Goal: Task Accomplishment & Management: Use online tool/utility

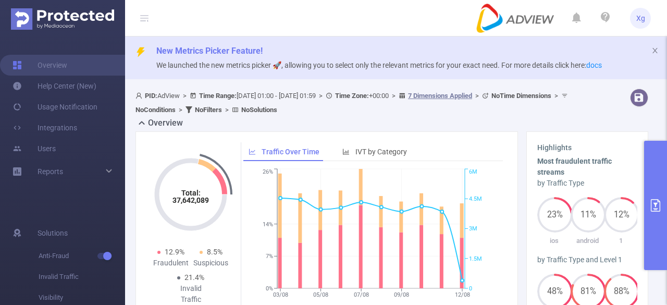
scroll to position [261, 0]
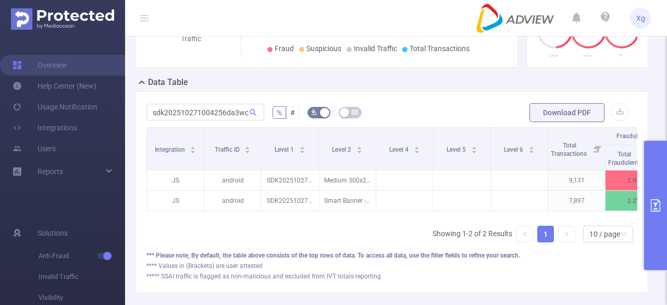
click at [666, 179] on button "primary" at bounding box center [655, 205] width 23 height 129
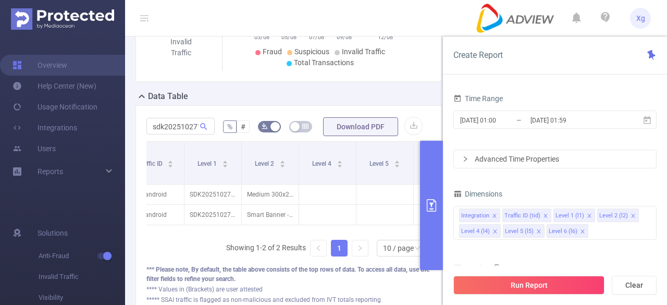
scroll to position [0, 70]
click at [621, 228] on div "Integration Traffic ID (tid) Level 1 (l1) Level 2 (l2) Level 4 (l4) Level 5 (l5…" at bounding box center [554, 223] width 203 height 34
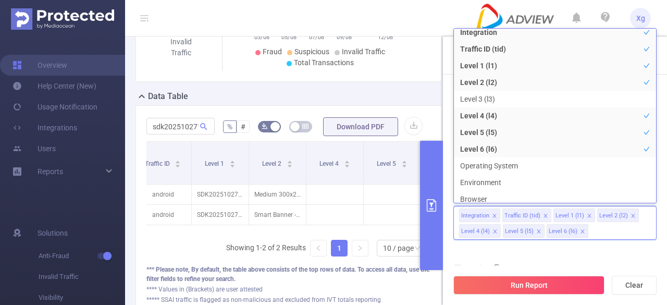
scroll to position [0, 0]
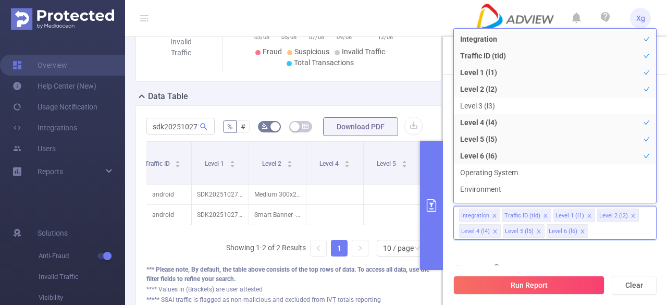
click at [353, 112] on div "sdk202510271004256da3wod9v71vh1i % # Download PDF Integration Traffic ID Level …" at bounding box center [288, 210] width 306 height 211
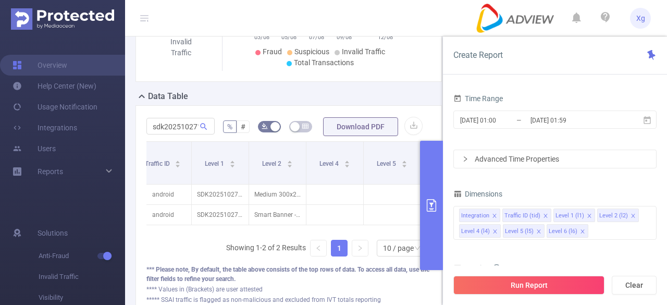
click at [397, 113] on div "sdk202510271004256da3wod9v71vh1i % # Download PDF Integration Traffic ID Level …" at bounding box center [288, 210] width 306 height 211
drag, startPoint x: 439, startPoint y: 175, endPoint x: 455, endPoint y: 216, distance: 44.2
click at [438, 175] on button "primary" at bounding box center [431, 205] width 23 height 129
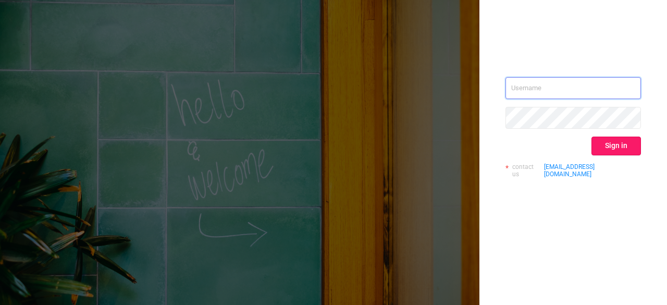
type input "[PERSON_NAME][EMAIL_ADDRESS][DOMAIN_NAME]"
click at [611, 141] on button "Sign in" at bounding box center [616, 146] width 50 height 19
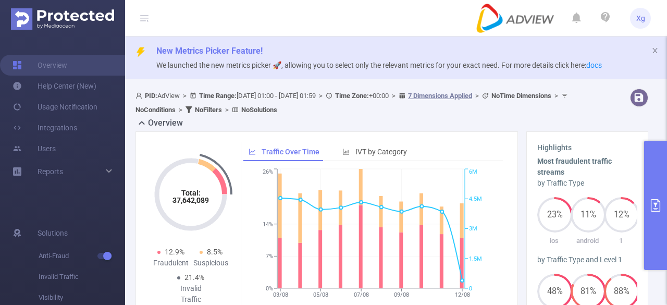
click at [648, 194] on button "primary" at bounding box center [655, 205] width 23 height 129
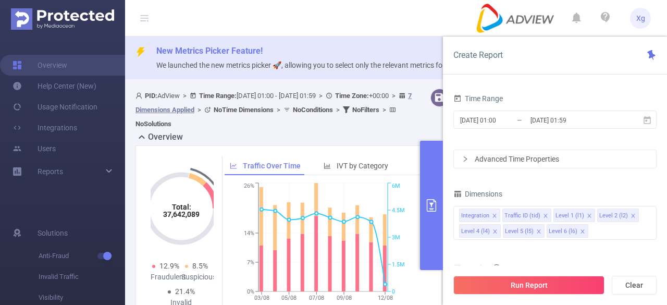
click at [310, 139] on div "Overview" at bounding box center [292, 138] width 315 height 15
click at [343, 130] on div "PID: AdView > Time Range: [DATE] 01:00 - [DATE] 01:59 > Time Zone: +00:00 > 7 D…" at bounding box center [275, 110] width 280 height 42
click at [420, 177] on button "primary" at bounding box center [431, 205] width 23 height 129
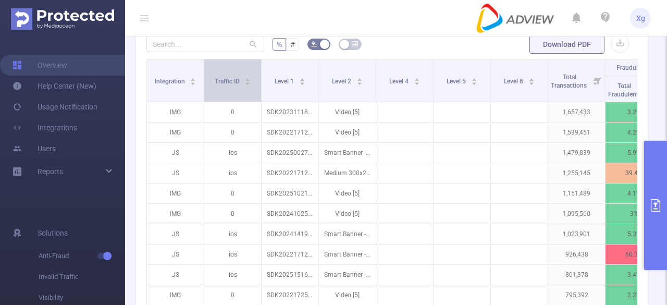
scroll to position [313, 0]
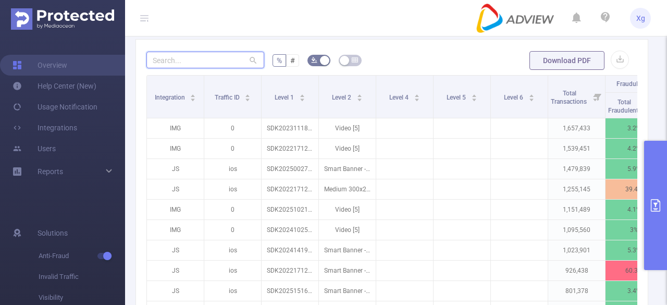
click at [197, 64] on input "text" at bounding box center [205, 60] width 118 height 17
paste input "sdk202511281104106dgxm5ohe65a3ft"
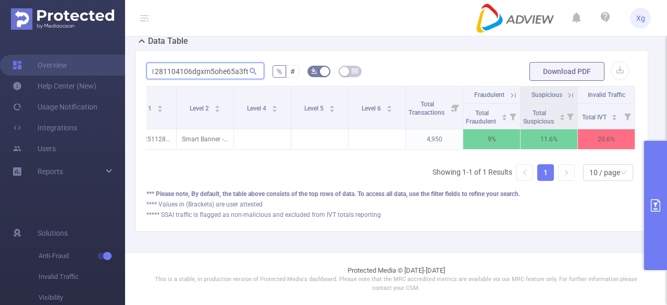
scroll to position [0, 150]
type input "sdk202511281104106dgxm5ohe65a3ft"
click at [656, 194] on button "primary" at bounding box center [655, 205] width 23 height 129
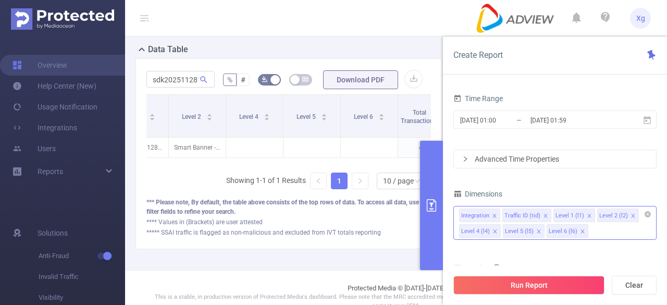
click at [601, 228] on div "Integration Traffic ID (tid) Level 1 (l1) Level 2 (l2) Level 4 (l4) Level 5 (l5…" at bounding box center [554, 223] width 203 height 34
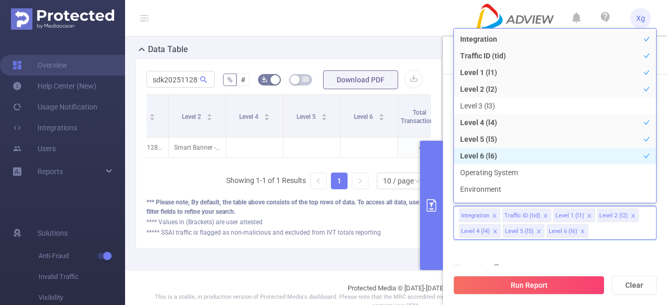
click at [493, 159] on li "Level 6 (l6)" at bounding box center [555, 155] width 202 height 17
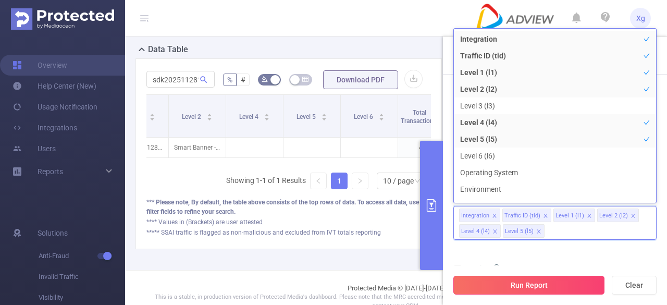
click at [514, 280] on button "Run Report" at bounding box center [528, 285] width 151 height 19
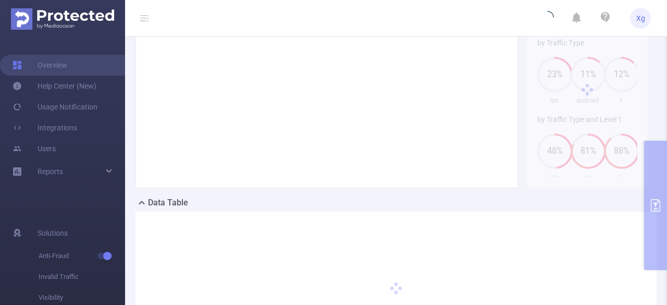
scroll to position [119, 0]
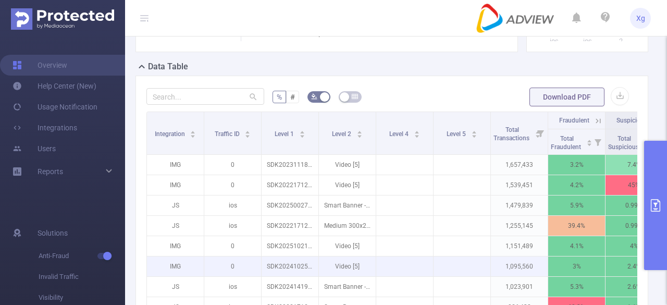
scroll to position [276, 0]
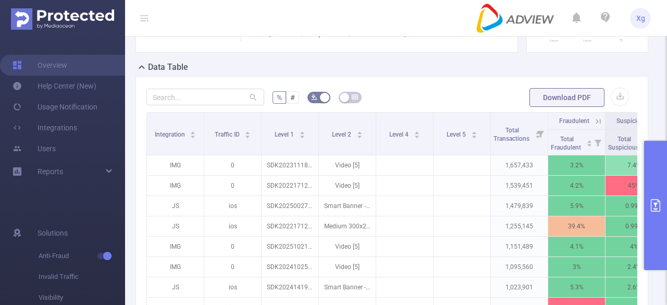
click at [663, 209] on button "primary" at bounding box center [655, 205] width 23 height 129
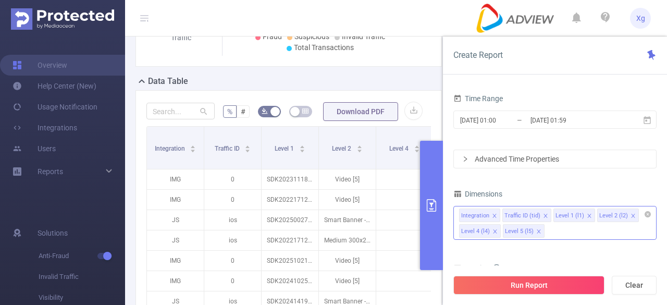
click at [537, 231] on icon "icon: close" at bounding box center [539, 231] width 4 height 4
click at [564, 228] on div "Integration Traffic ID (tid) Level 1 (l1) Level 2 (l2) Level 4 (l4)" at bounding box center [554, 223] width 203 height 34
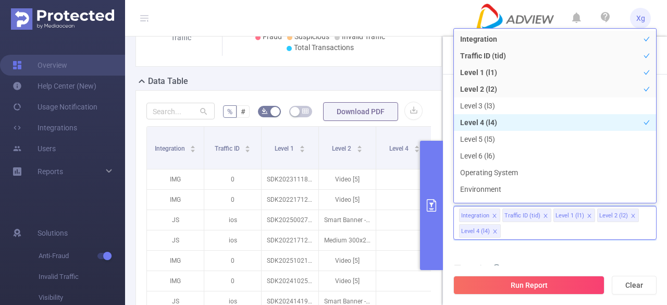
click at [493, 123] on li "Level 4 (l4)" at bounding box center [555, 122] width 202 height 17
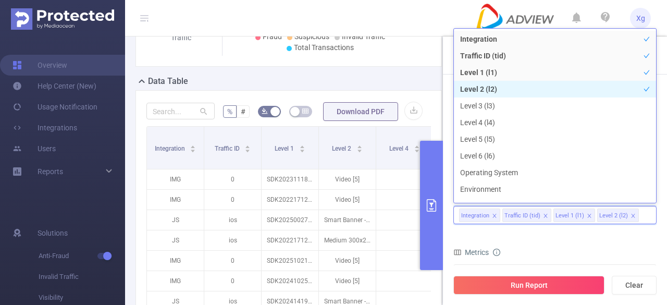
click at [501, 96] on li "Level 2 (l2)" at bounding box center [555, 89] width 202 height 17
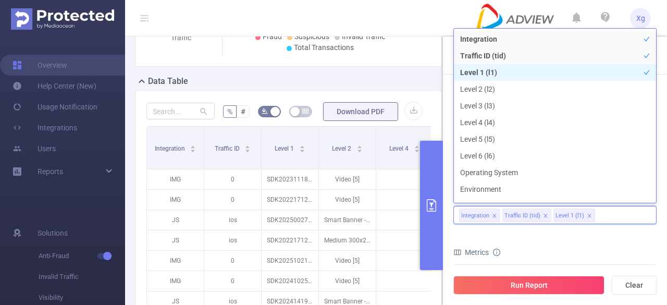
click at [494, 75] on li "Level 1 (l1)" at bounding box center [555, 72] width 202 height 17
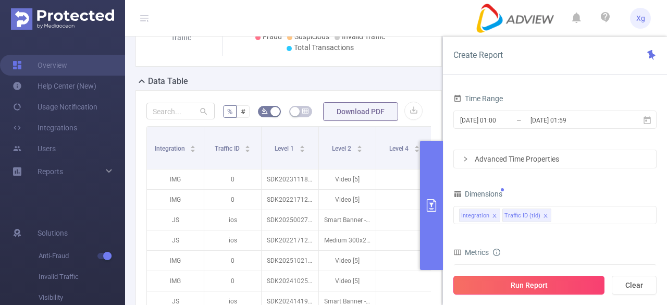
click at [509, 286] on button "Run Report" at bounding box center [528, 285] width 151 height 19
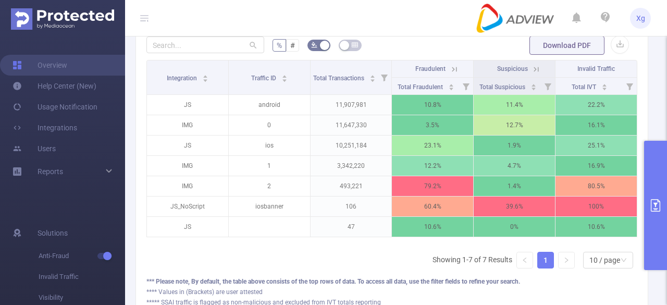
scroll to position [0, 2]
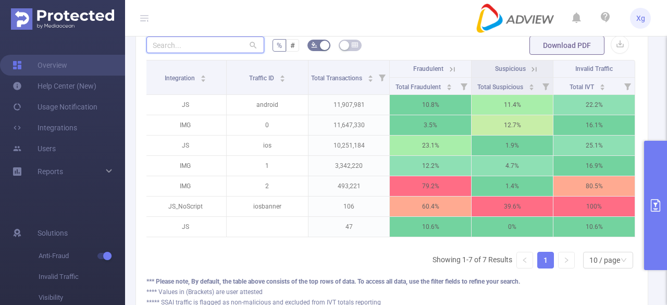
click at [200, 39] on input "text" at bounding box center [205, 44] width 118 height 17
paste input "sdk202511281104106dgxm5ohe65a3ft"
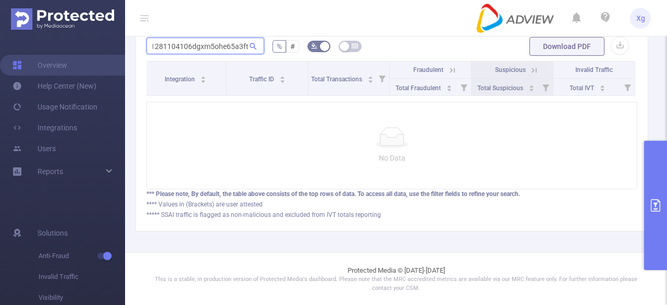
scroll to position [171, 0]
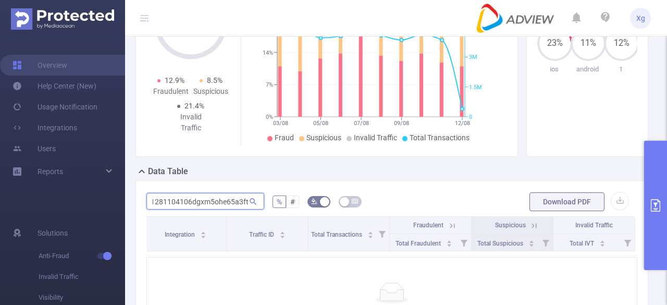
type input "sdk202511281104106dgxm5ohe65a3ft"
click at [664, 191] on button "primary" at bounding box center [655, 205] width 23 height 129
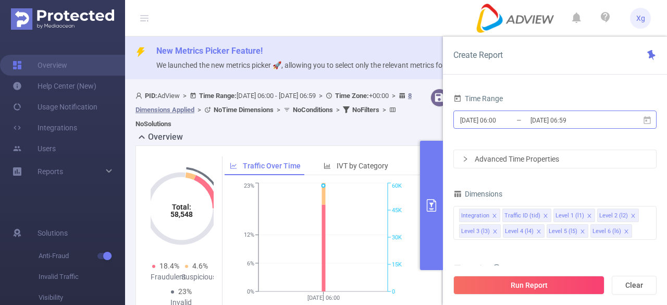
click at [518, 122] on input "2025-08-15 06:00" at bounding box center [501, 120] width 84 height 14
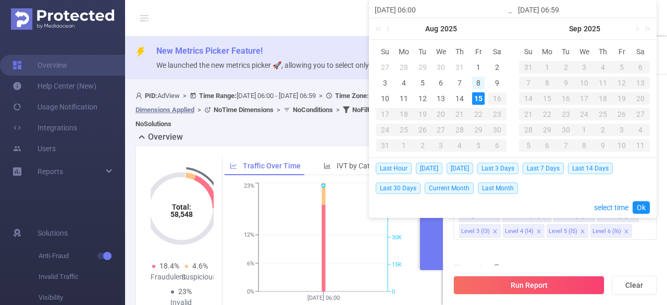
click at [479, 81] on div "8" at bounding box center [478, 83] width 13 height 13
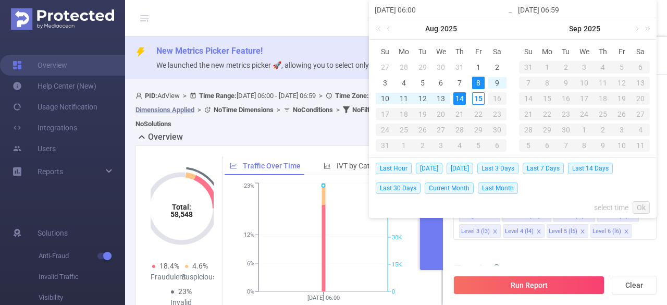
click at [463, 98] on div "14" at bounding box center [459, 98] width 13 height 13
type input "2025-08-08 06:00"
type input "2025-08-14 06:59"
type input "2025-08-08 06:00"
type input "2025-08-14 06:59"
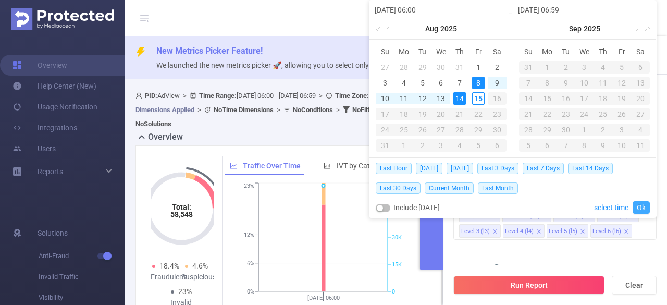
click at [644, 209] on link "Ok" at bounding box center [641, 207] width 17 height 13
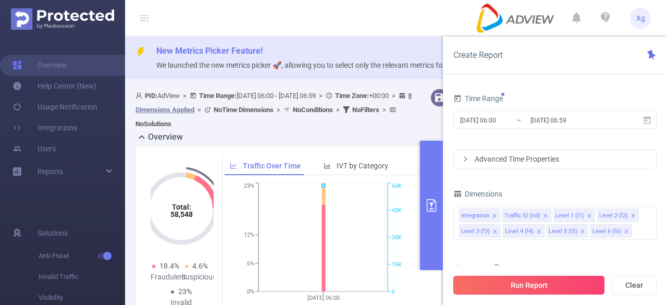
click at [538, 287] on button "Run Report" at bounding box center [528, 285] width 151 height 19
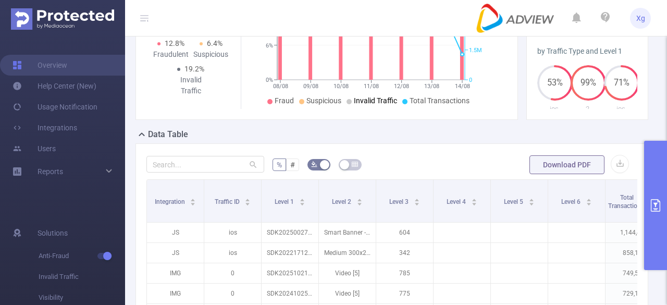
scroll to position [261, 0]
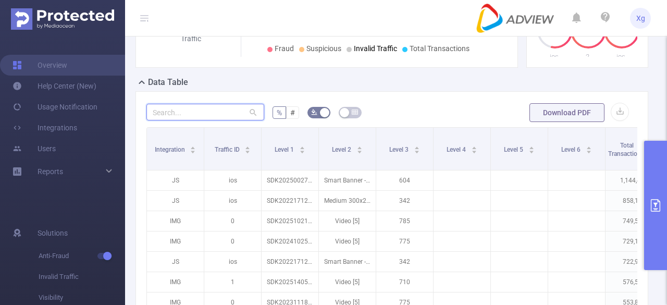
click at [197, 108] on input "text" at bounding box center [205, 112] width 118 height 17
paste input "sdk202511281104106dgxm5ohe65a3ft"
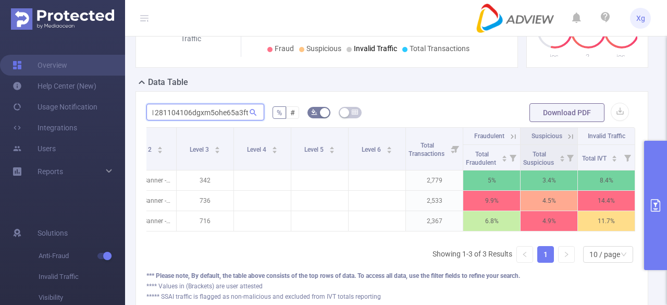
scroll to position [0, 0]
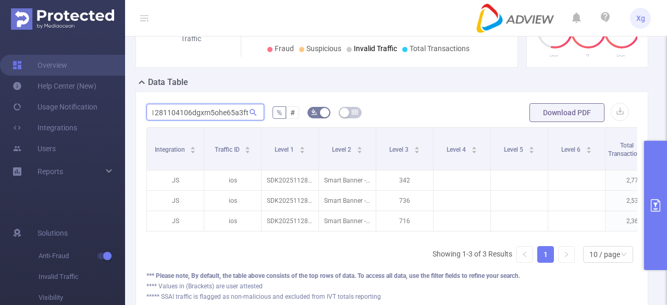
type input "sdk202511281104106dgxm5ohe65a3ft"
